Goal: Check status

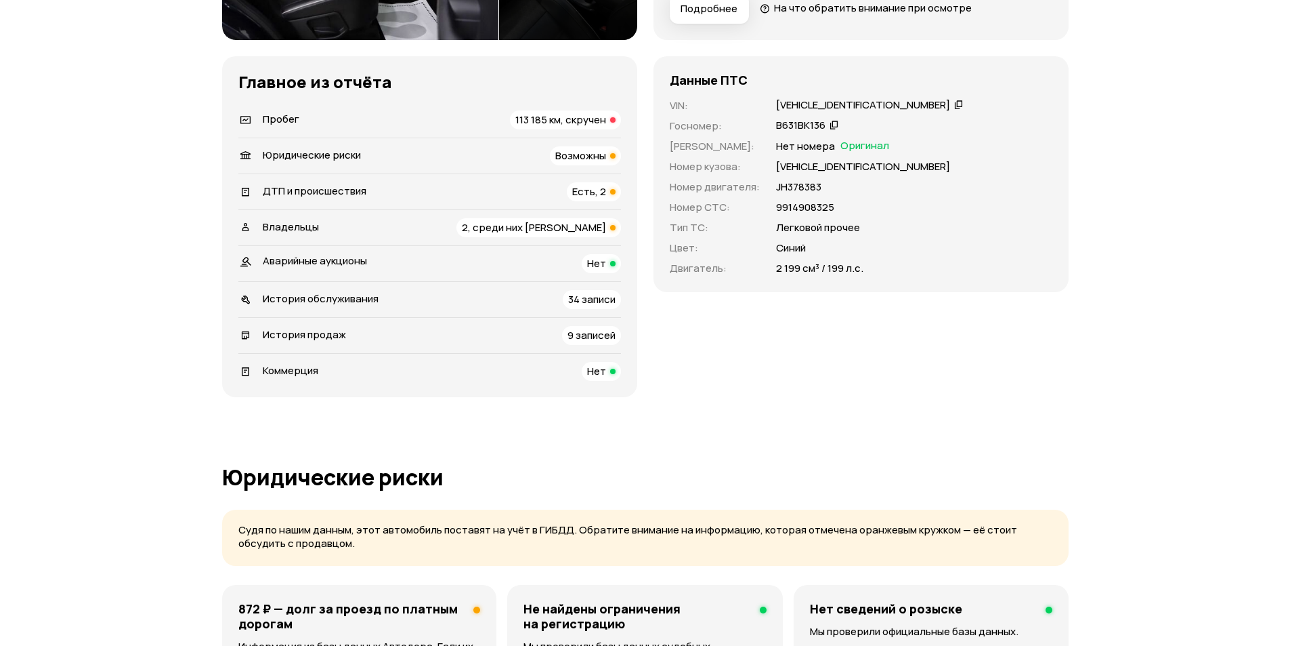
scroll to position [474, 0]
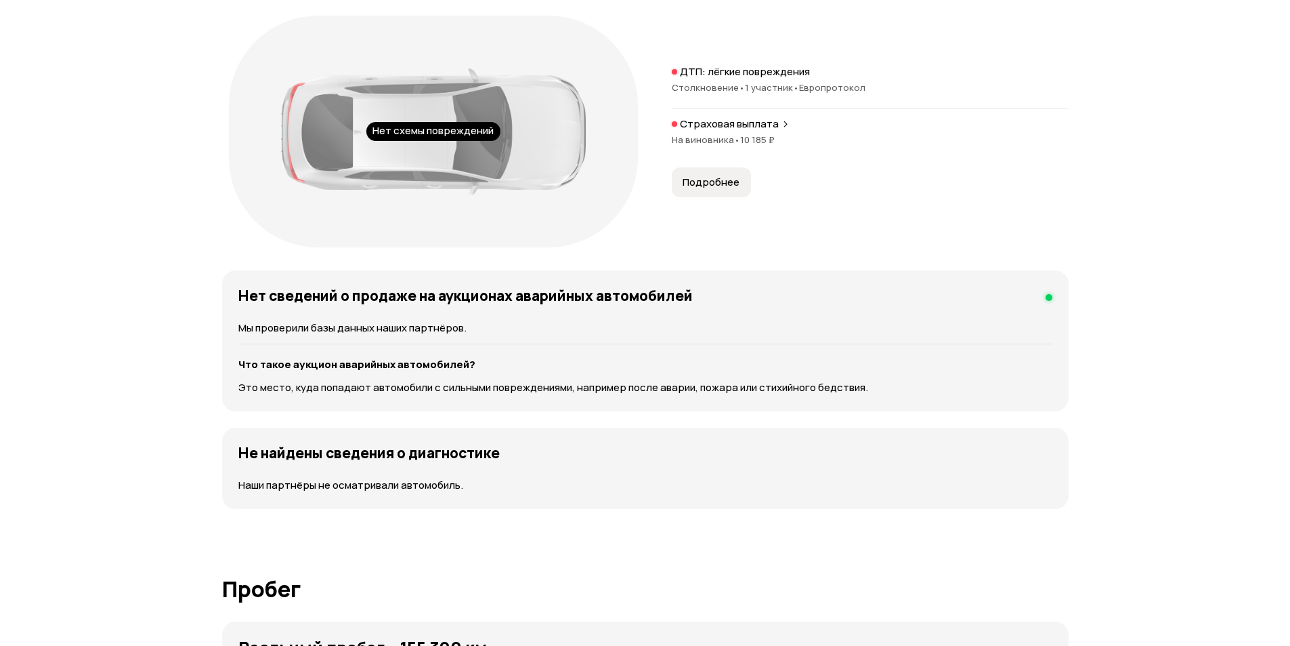
scroll to position [1355, 0]
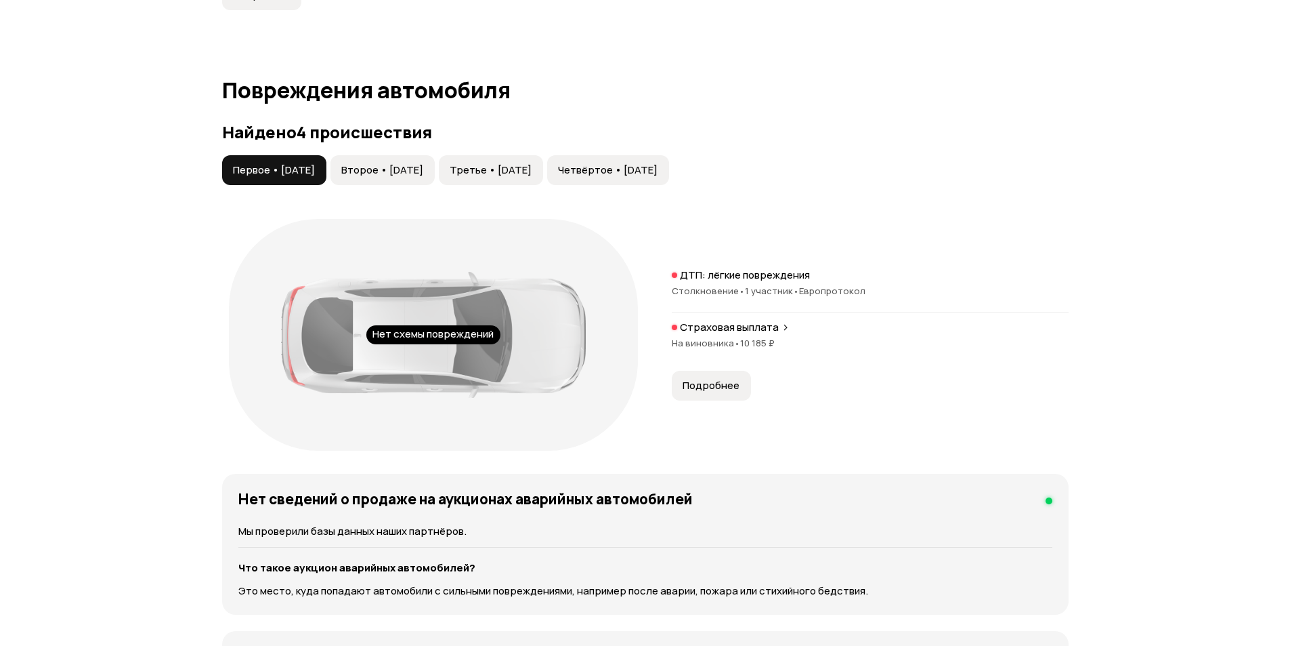
click at [423, 167] on span "Второе • [DATE]" at bounding box center [382, 170] width 82 height 14
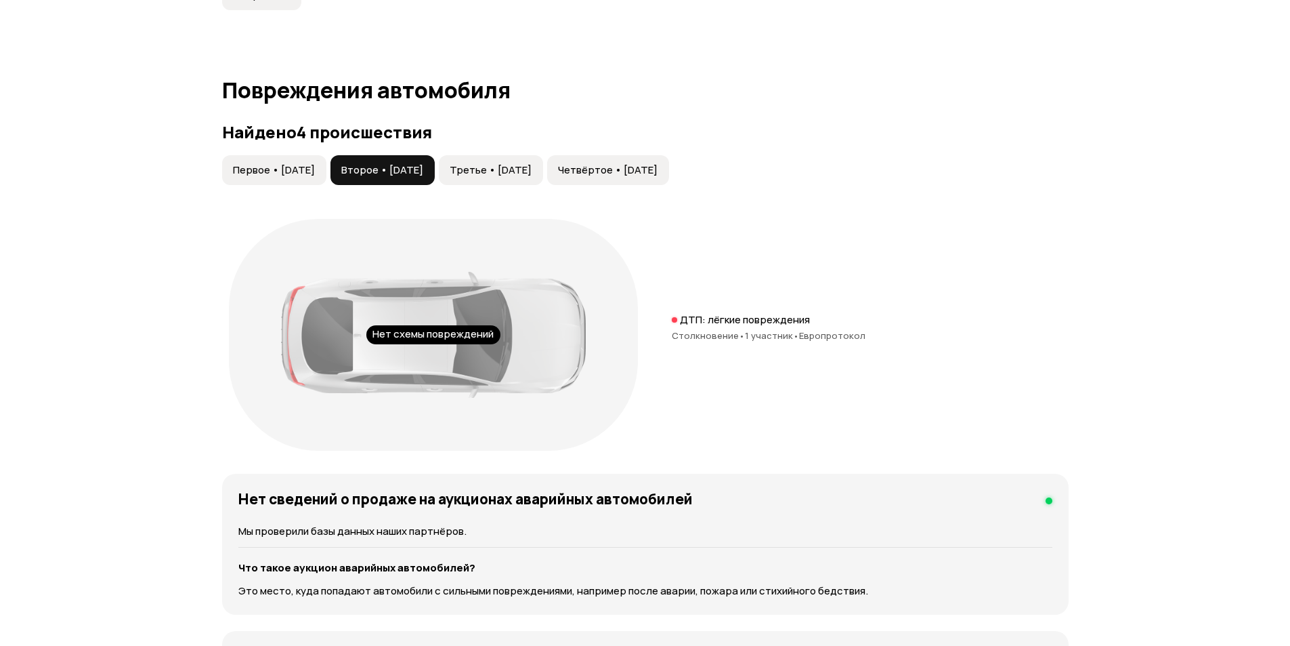
drag, startPoint x: 555, startPoint y: 165, endPoint x: 566, endPoint y: 167, distance: 11.8
click at [532, 165] on span "Третье • 01 авг 2024" at bounding box center [491, 170] width 82 height 14
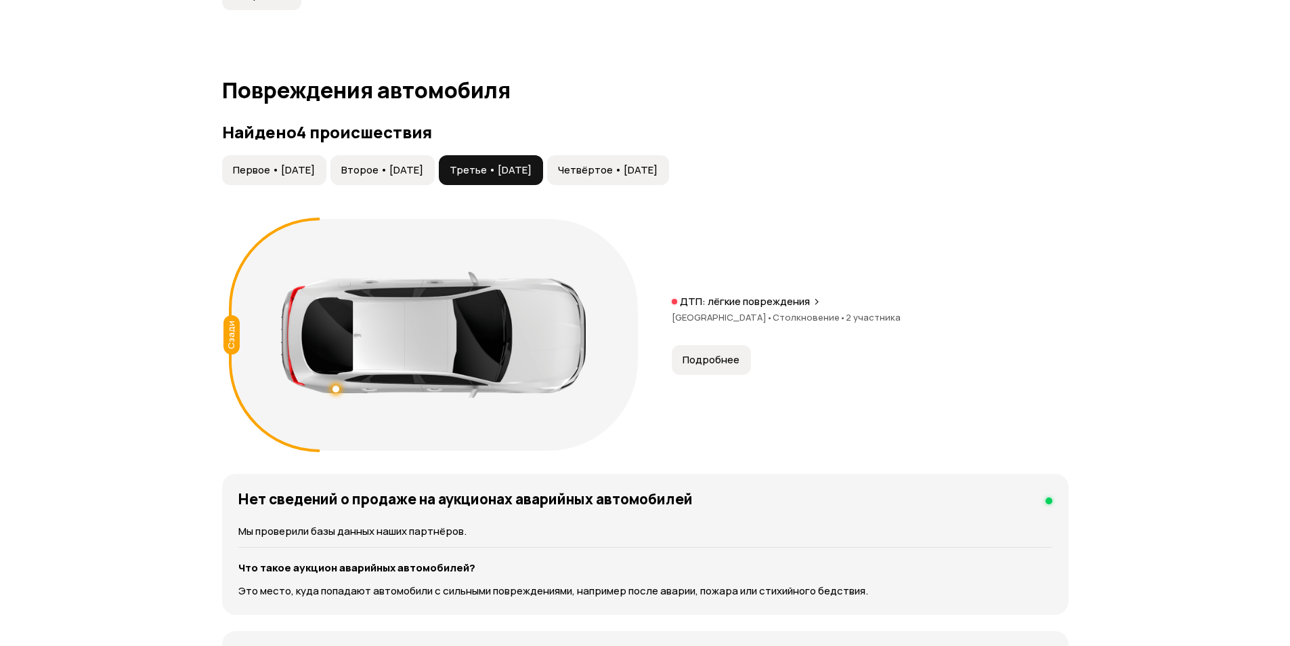
click at [658, 171] on span "Четвёртое • 01 авг 2024" at bounding box center [608, 170] width 100 height 14
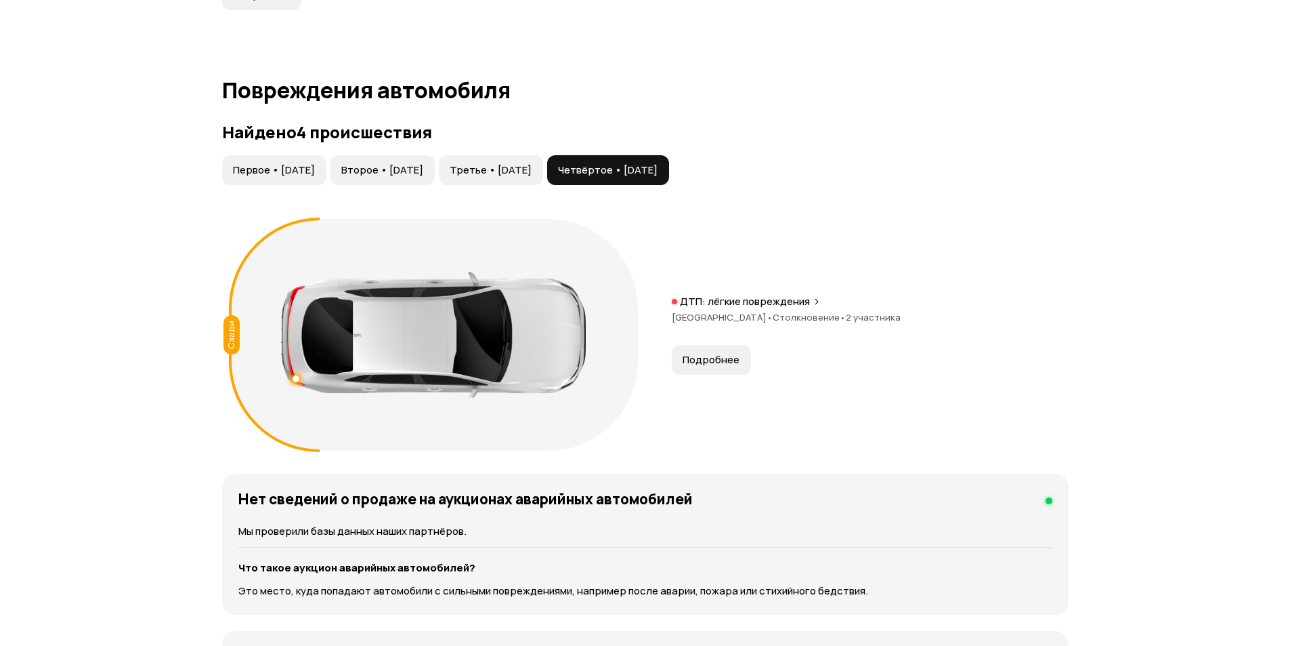
click at [422, 169] on span "Второе • 07 мар 2020" at bounding box center [382, 170] width 82 height 14
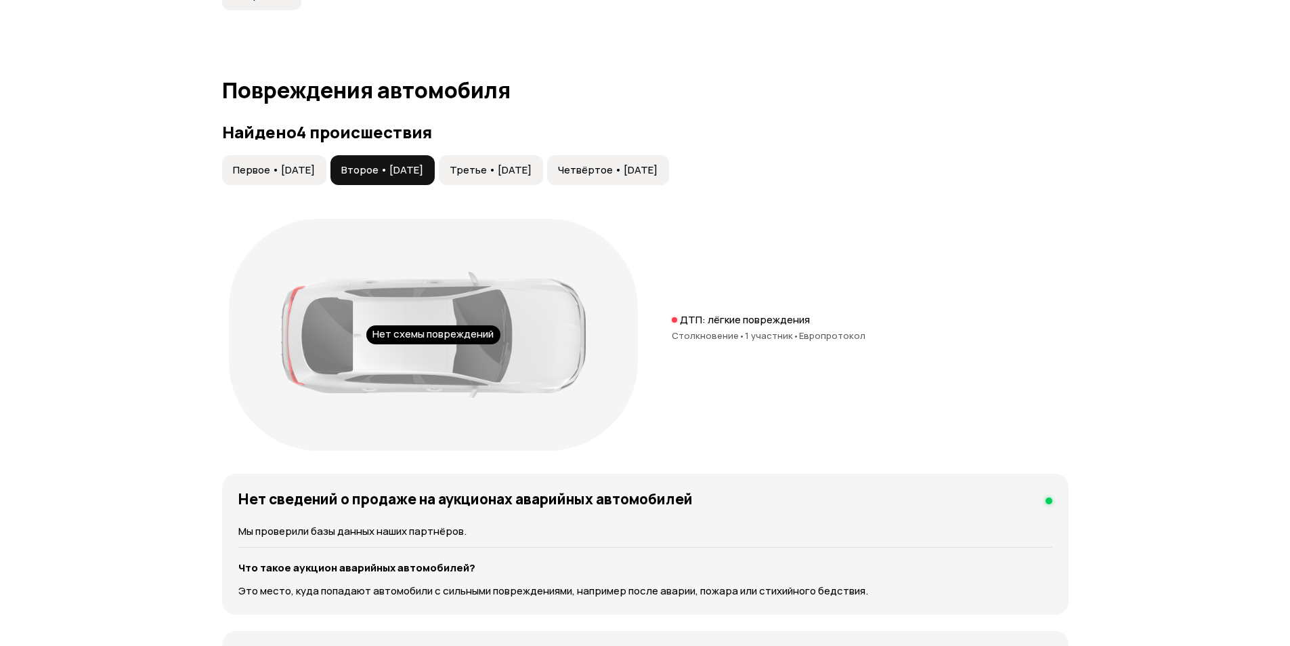
click at [288, 178] on button "Первое • 01 фев 2019" at bounding box center [274, 170] width 104 height 30
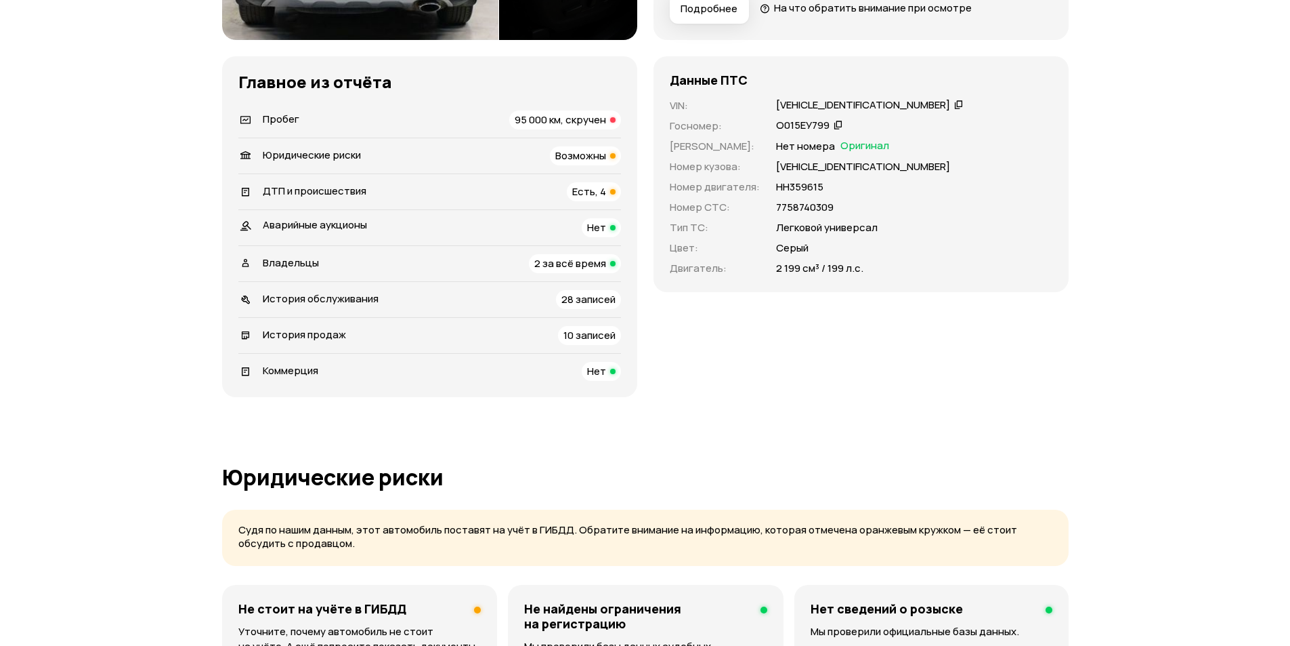
scroll to position [339, 0]
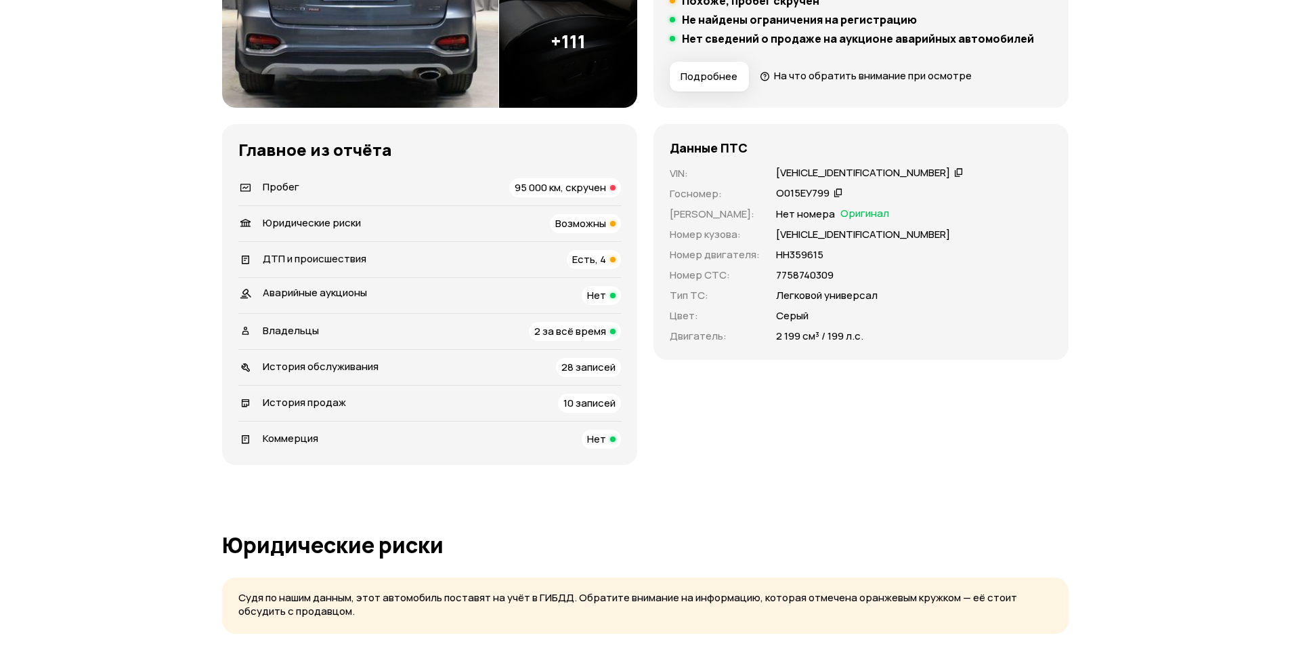
click at [816, 463] on div "Данные ПТС VIN : XWEPH81BDJ0009378   Госномер : О015ЕУ799   Номер ПТС : Нет ном…" at bounding box center [861, 294] width 415 height 341
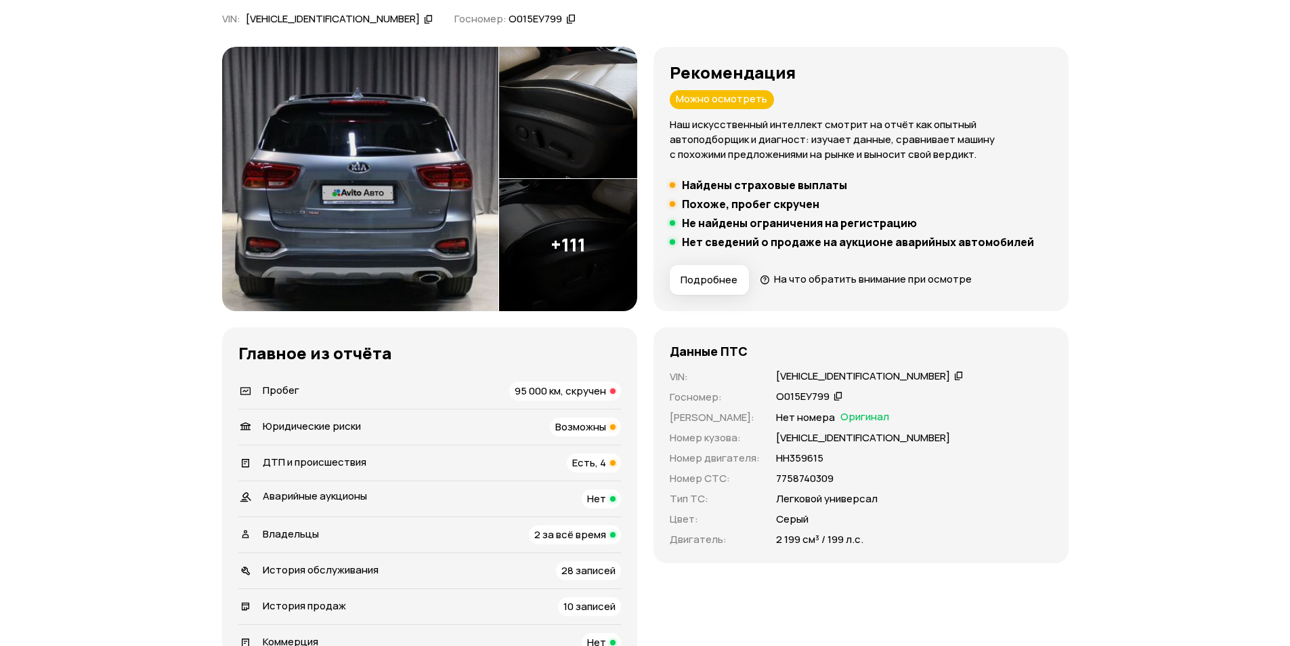
click at [582, 392] on span "95 000 км, скручен" at bounding box center [560, 390] width 91 height 14
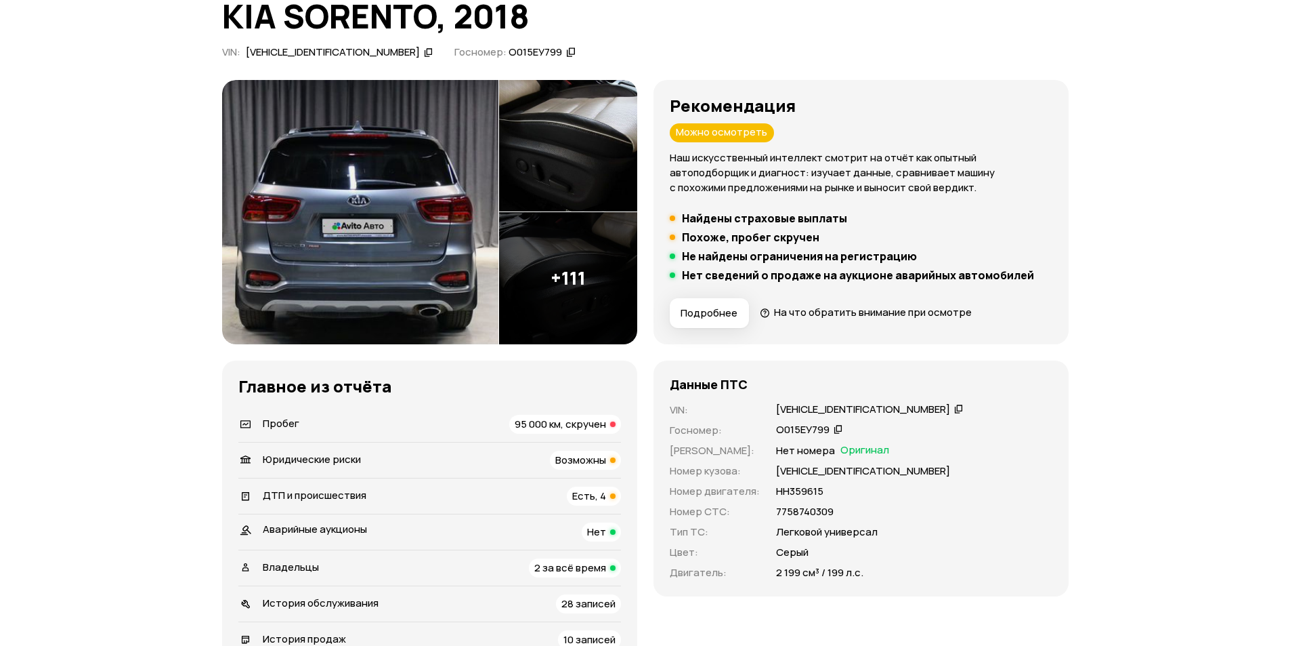
scroll to position [0, 0]
